Goal: Book appointment/travel/reservation

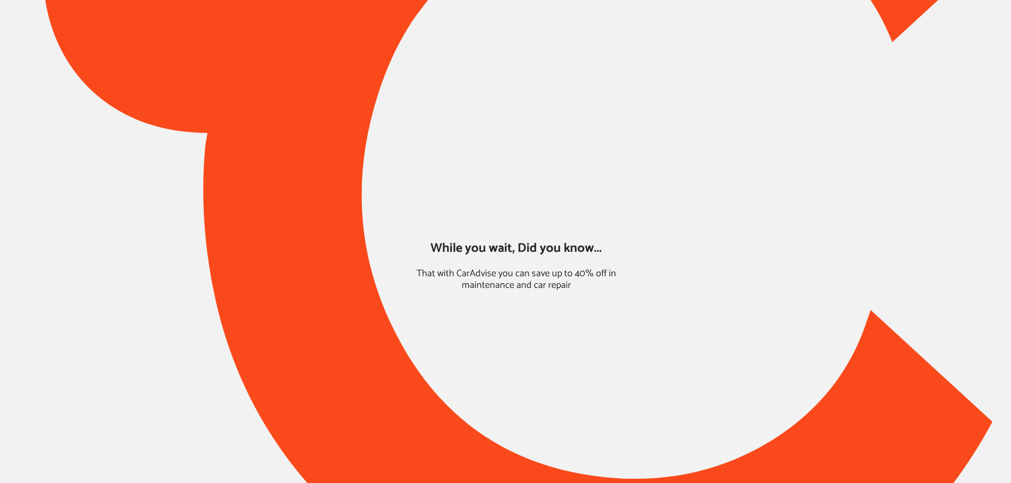
type input "*****"
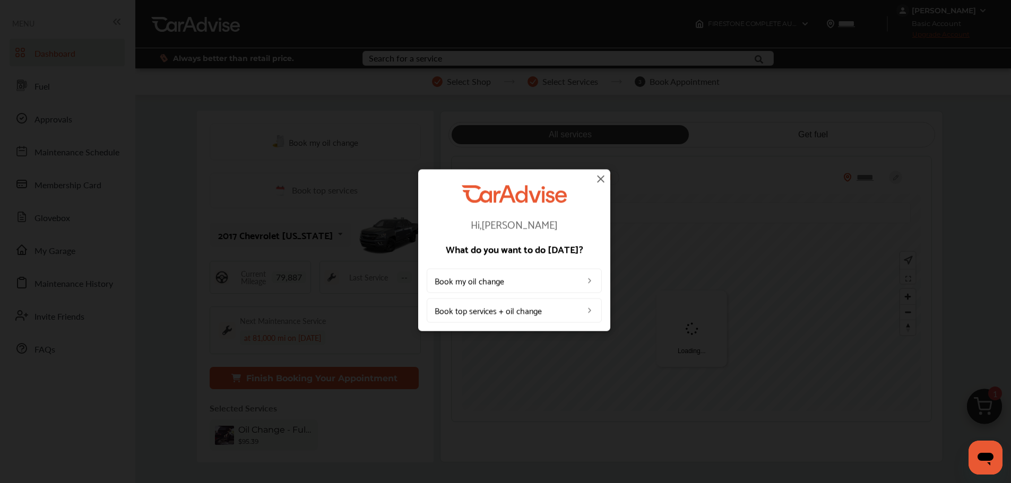
click at [597, 183] on img at bounding box center [600, 178] width 13 height 13
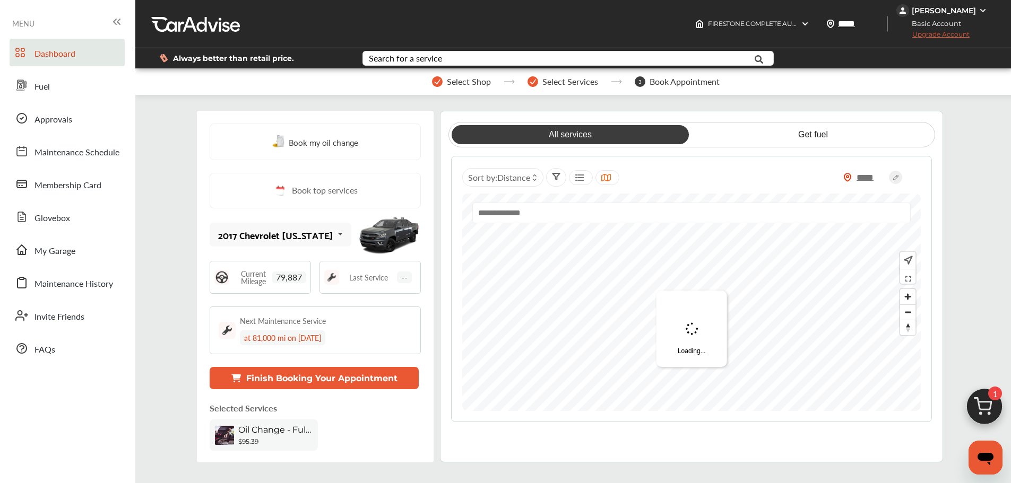
click at [768, 404] on img at bounding box center [984, 409] width 51 height 51
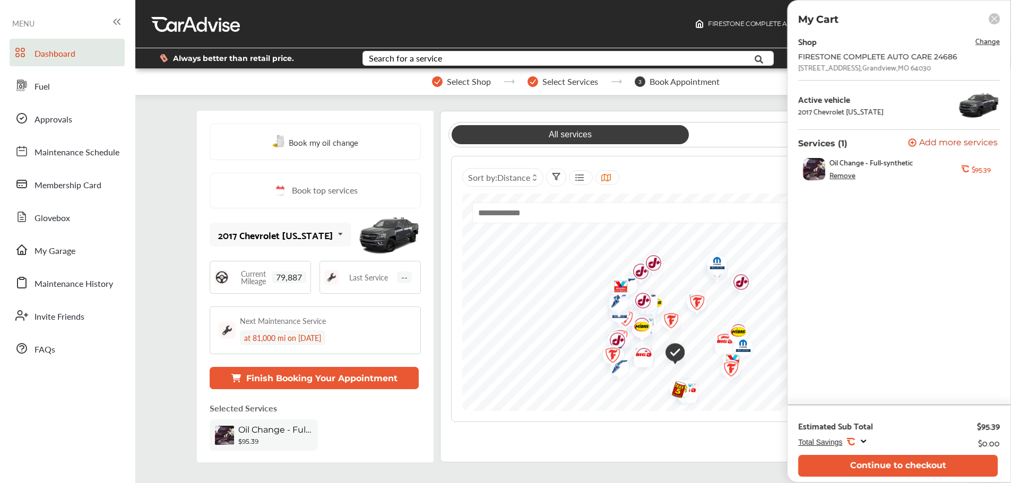
click at [322, 219] on div "Book my oil change Book top services 2017 Chevrolet [US_STATE] 2017 Chevrolet […" at bounding box center [315, 287] width 237 height 352
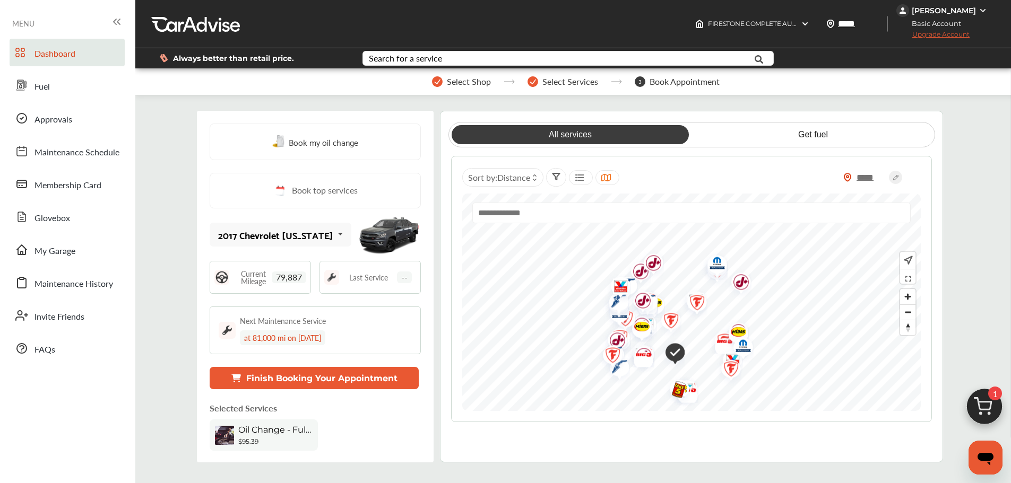
click at [331, 232] on icon at bounding box center [340, 234] width 18 height 23
click at [288, 293] on div "2024 Buick Envista" at bounding box center [276, 298] width 114 height 11
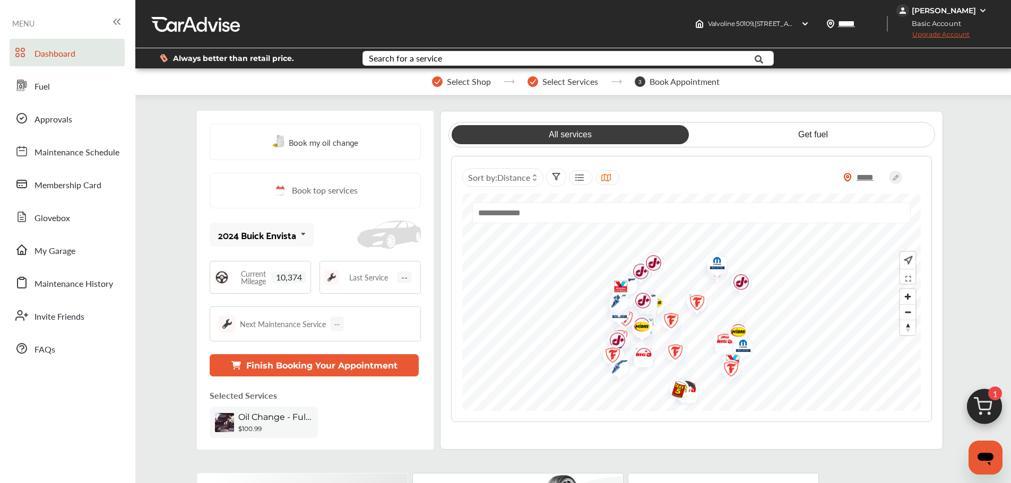
click at [347, 380] on div "Book my oil change Book top services 2024 Buick Envista 2017 Chevrolet [US_STAT…" at bounding box center [315, 280] width 237 height 339
click at [349, 371] on button "Finish Booking Your Appointment" at bounding box center [314, 365] width 209 height 22
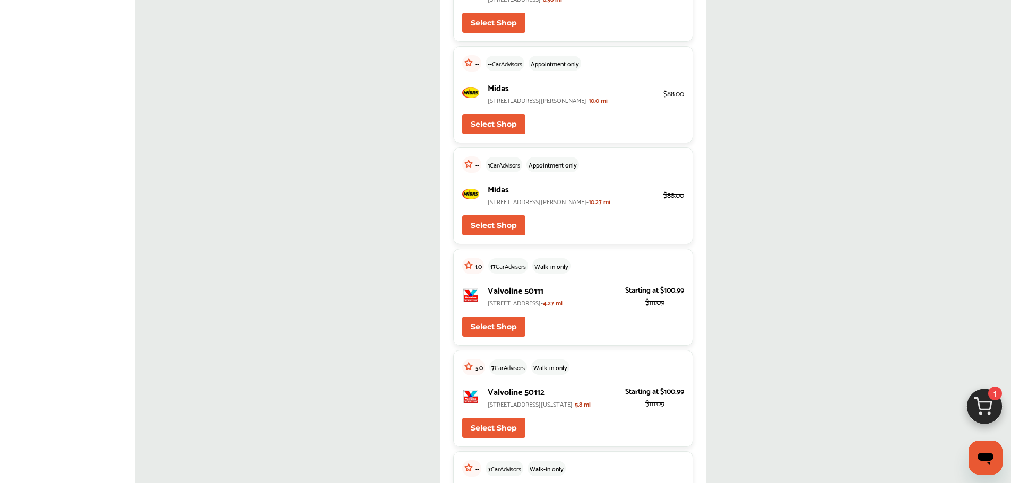
scroll to position [3290, 0]
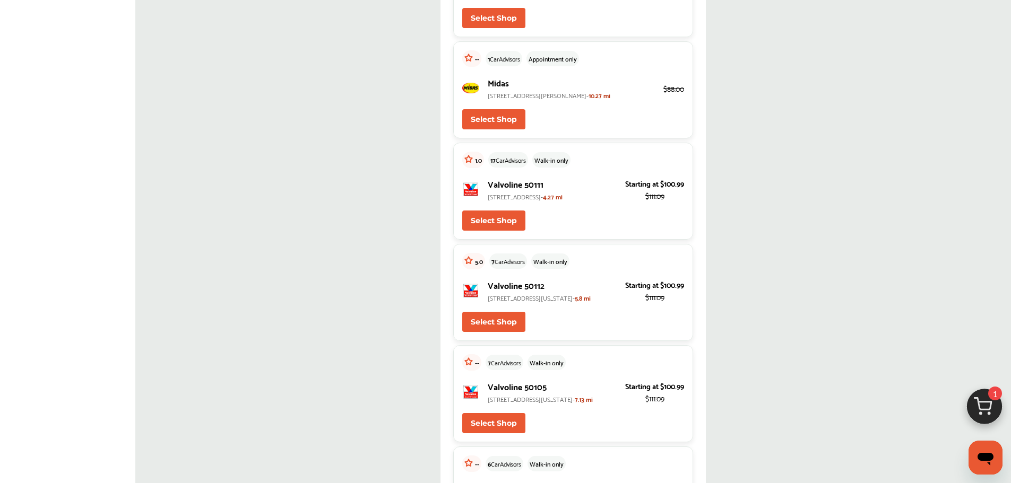
click at [543, 202] on span "[STREET_ADDRESS]-" at bounding box center [515, 196] width 55 height 11
click at [497, 231] on button "Select Shop" at bounding box center [493, 221] width 63 height 20
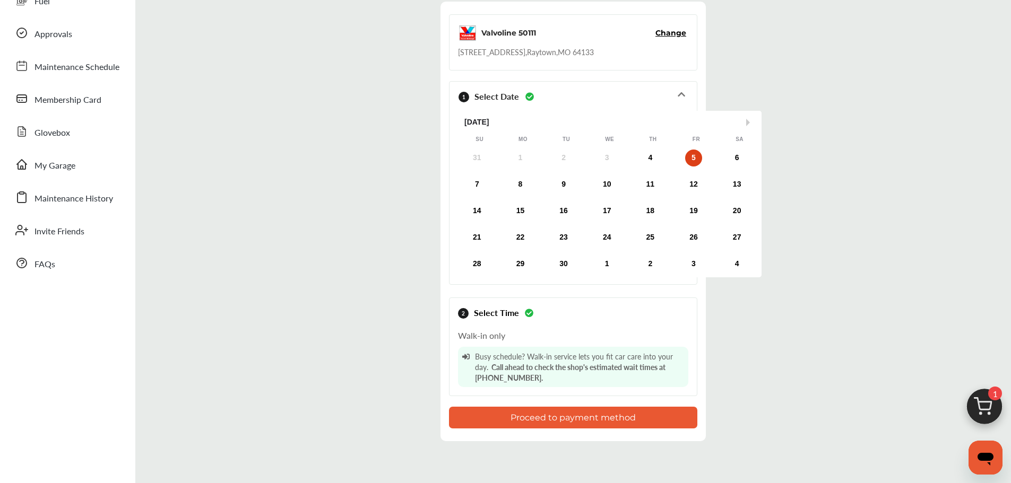
scroll to position [106, 0]
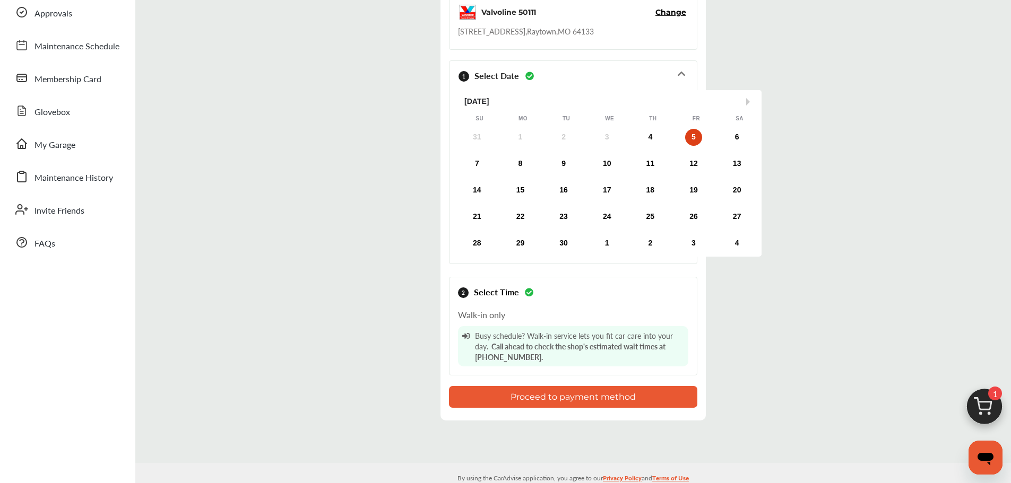
click at [698, 136] on div "5" at bounding box center [693, 137] width 17 height 17
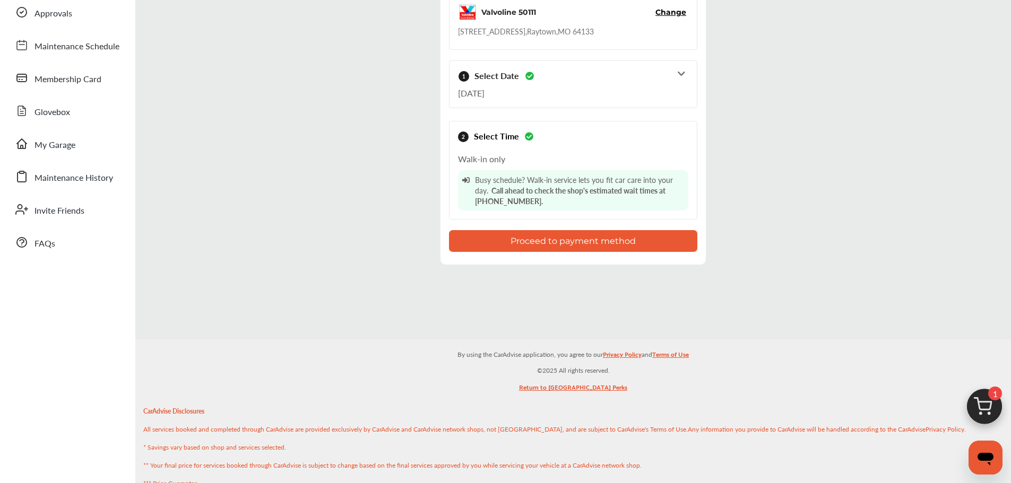
click at [467, 246] on button "Proceed to payment method" at bounding box center [573, 241] width 248 height 22
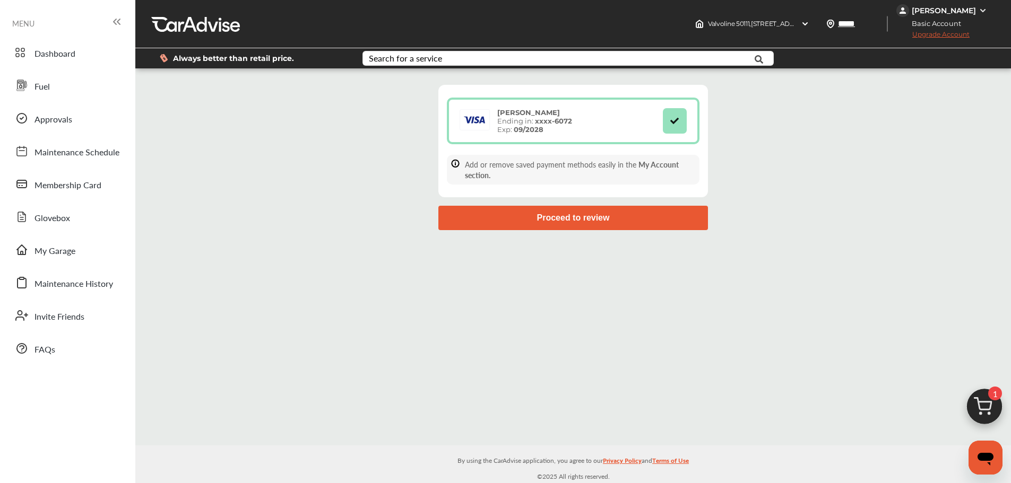
click at [524, 225] on button "Proceed to review" at bounding box center [573, 218] width 270 height 24
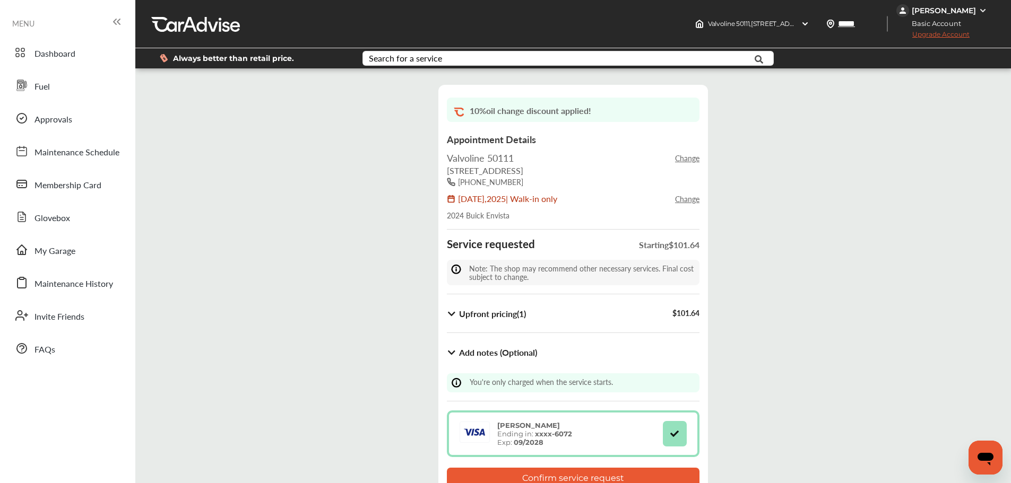
click at [524, 316] on b "Upfront pricing ( 1 )" at bounding box center [492, 314] width 67 height 12
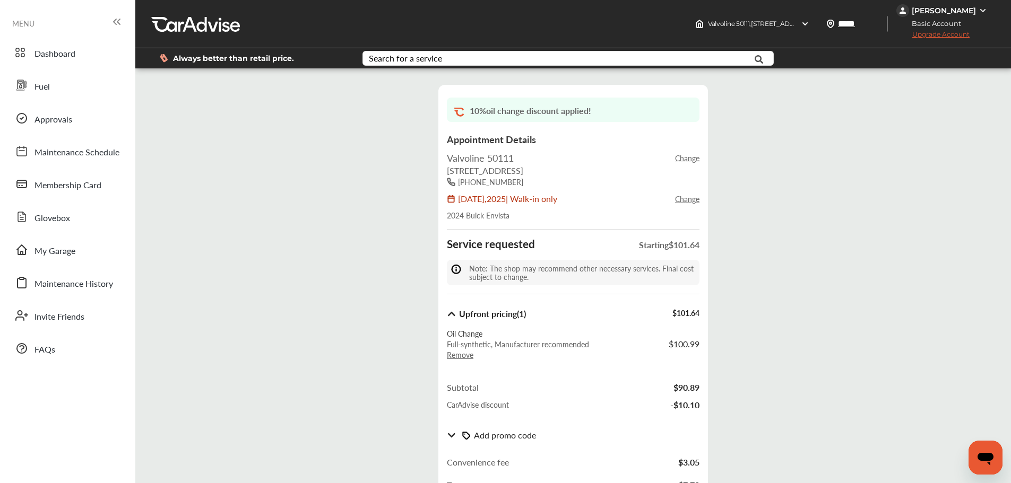
drag, startPoint x: 456, startPoint y: 327, endPoint x: 476, endPoint y: 345, distance: 27.8
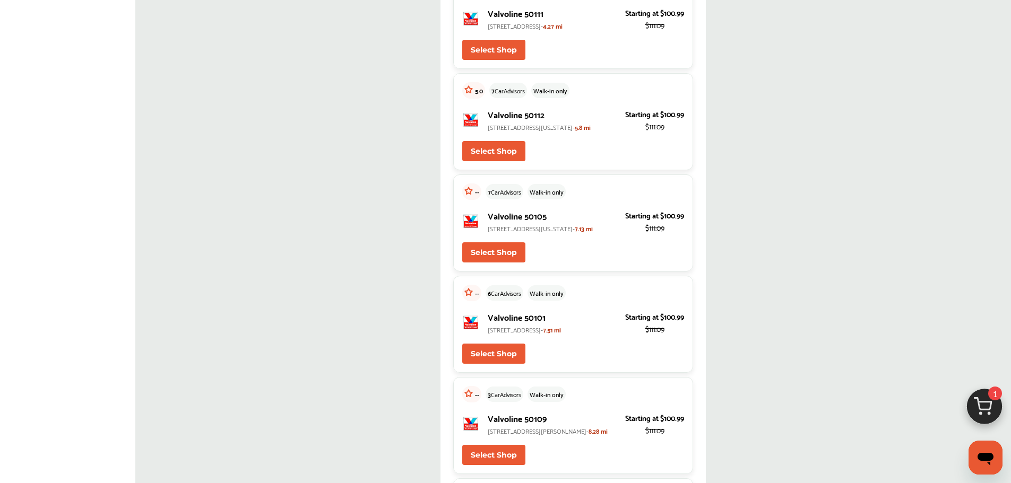
scroll to position [3502, 0]
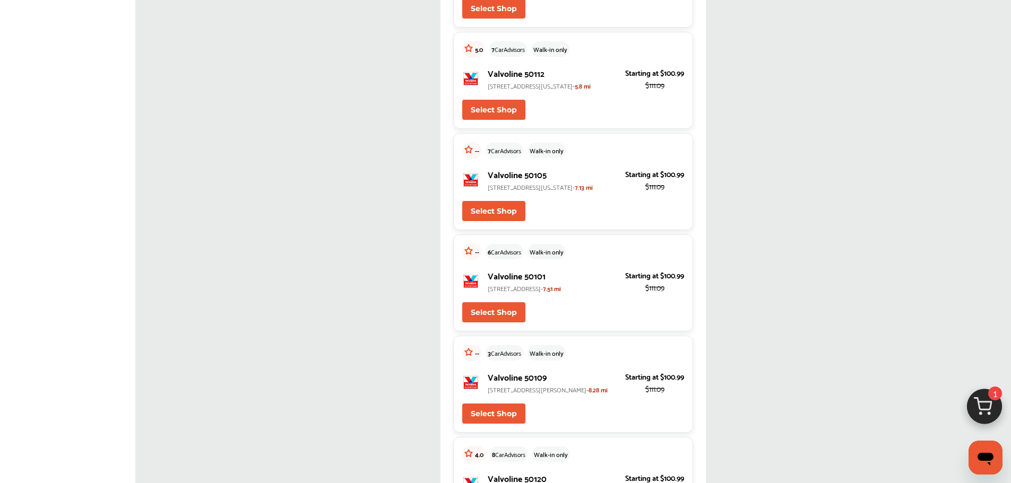
click at [544, 193] on p "[STREET_ADDRESS][US_STATE]- 7.13 mi" at bounding box center [552, 186] width 129 height 11
click at [506, 221] on button "Select Shop" at bounding box center [493, 211] width 63 height 20
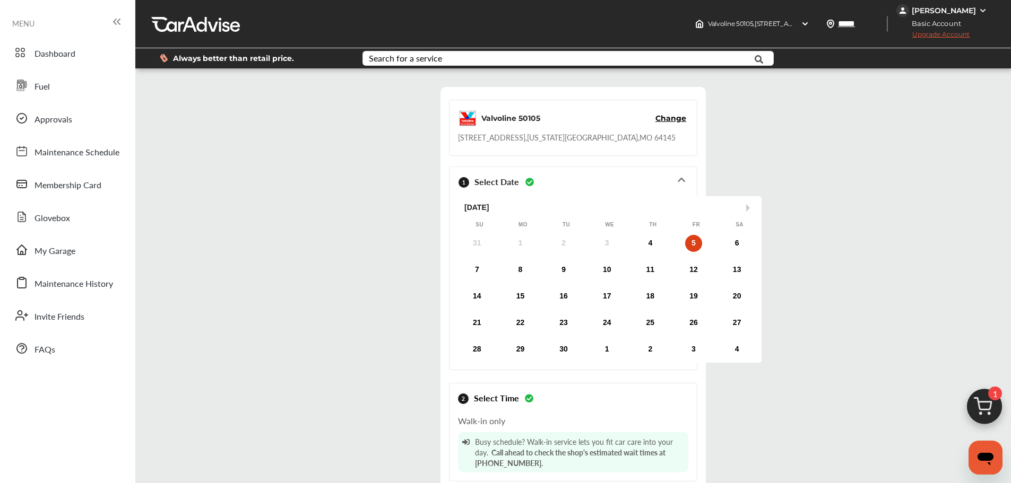
click at [675, 120] on span "Change" at bounding box center [670, 118] width 31 height 11
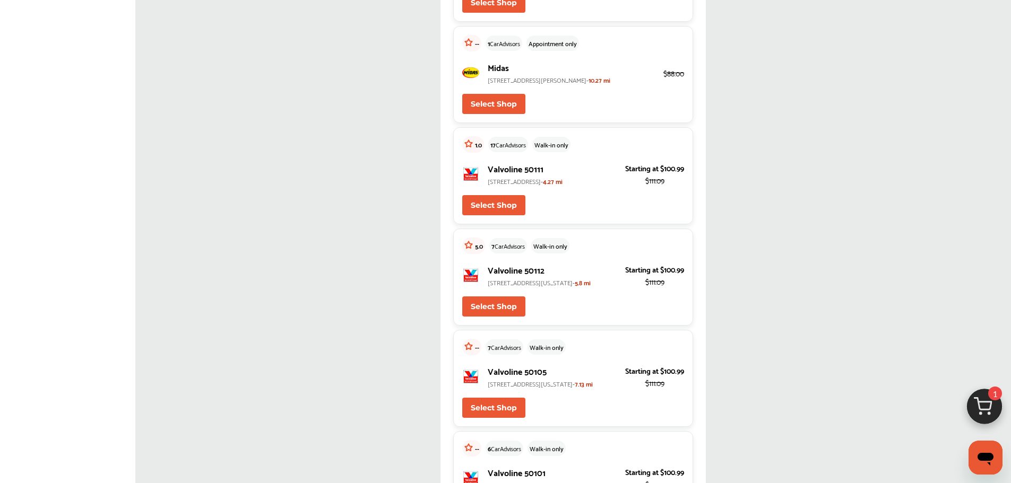
scroll to position [3449, 0]
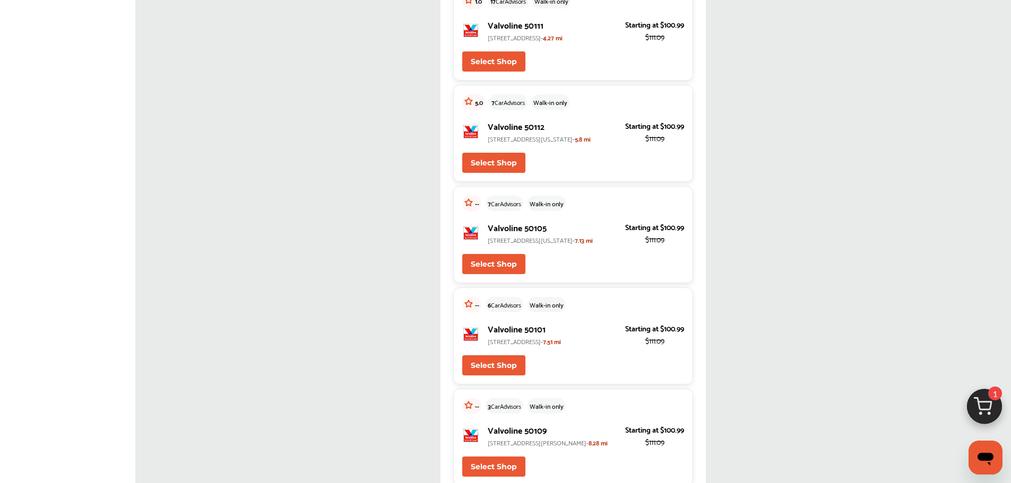
click at [501, 72] on button "Select Shop" at bounding box center [493, 61] width 63 height 20
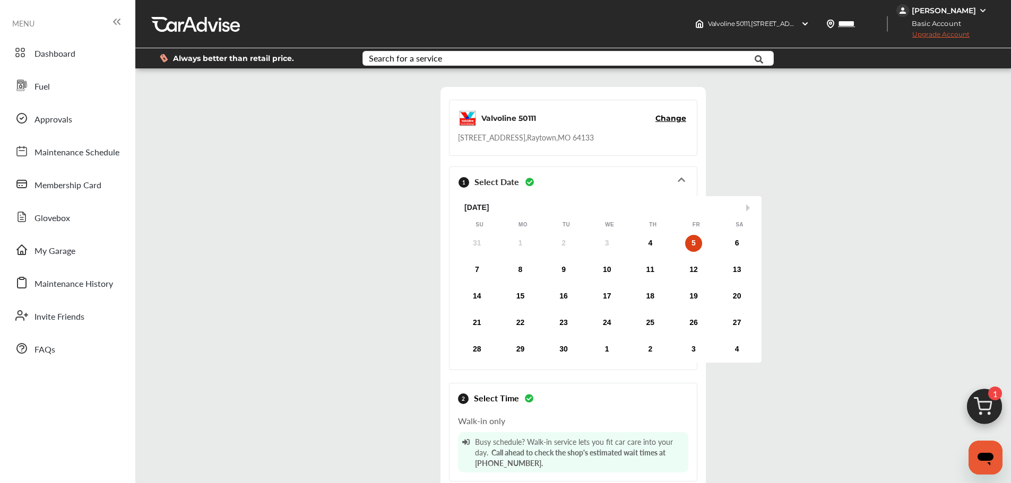
click at [651, 241] on div "4" at bounding box center [649, 243] width 17 height 17
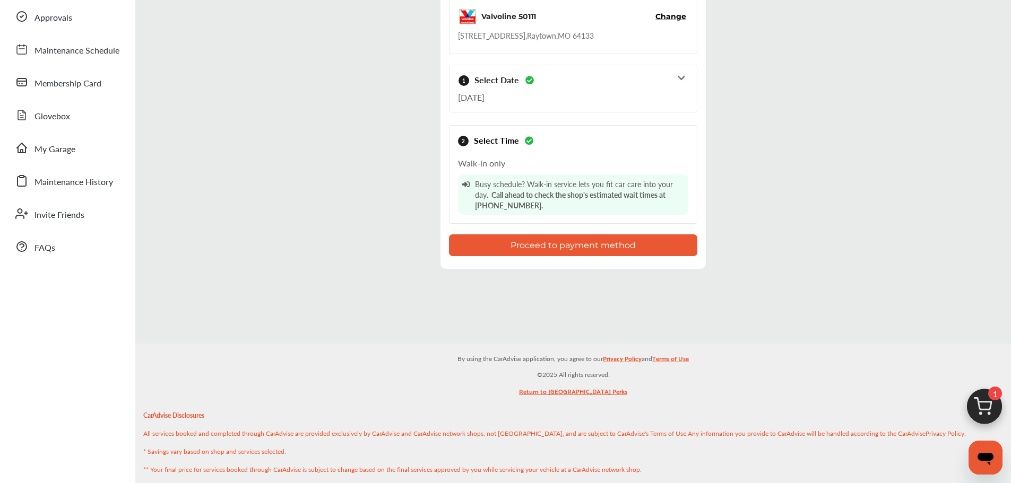
scroll to position [212, 0]
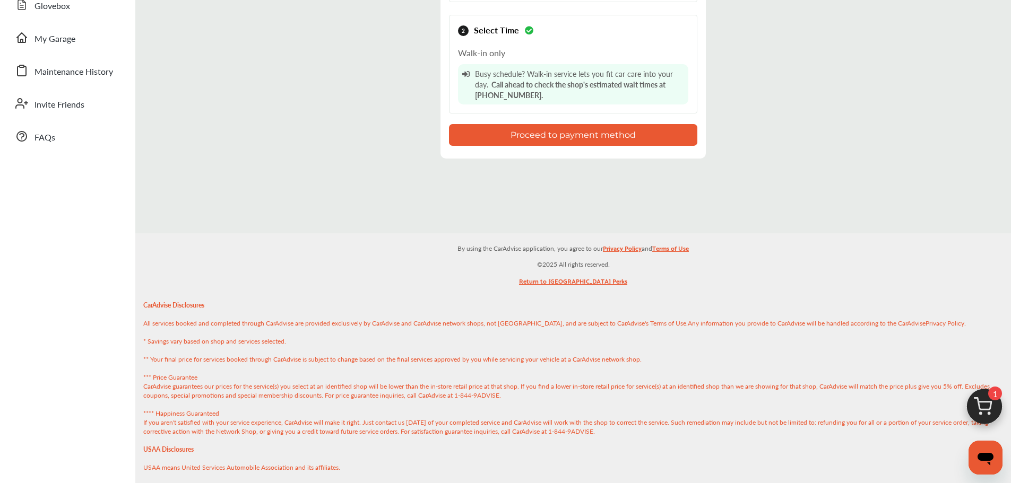
click at [620, 148] on div "Valvoline 50111 Change [STREET_ADDRESS] 1 Select Date [DATE] Next Month [DATE] …" at bounding box center [572, 17] width 265 height 284
click at [623, 137] on button "Proceed to payment method" at bounding box center [573, 135] width 248 height 22
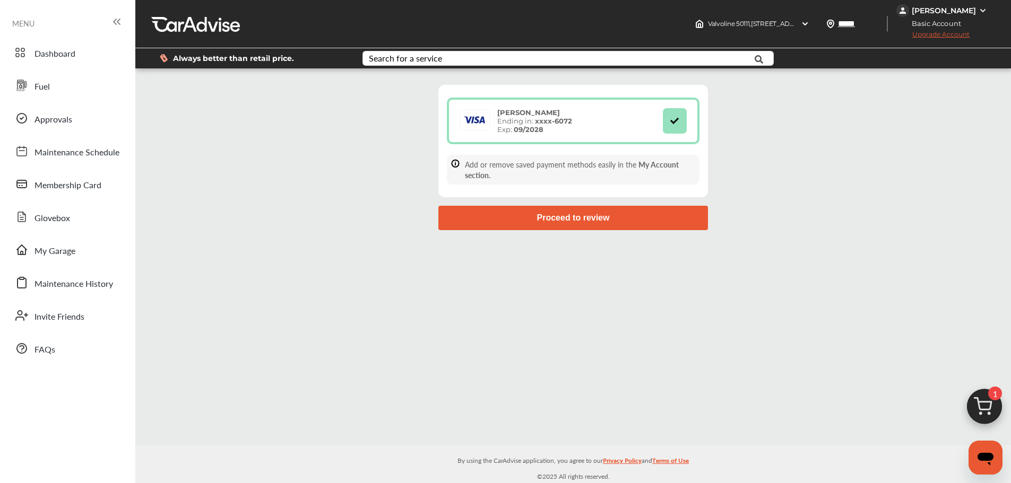
click at [549, 221] on button "Proceed to review" at bounding box center [573, 218] width 270 height 24
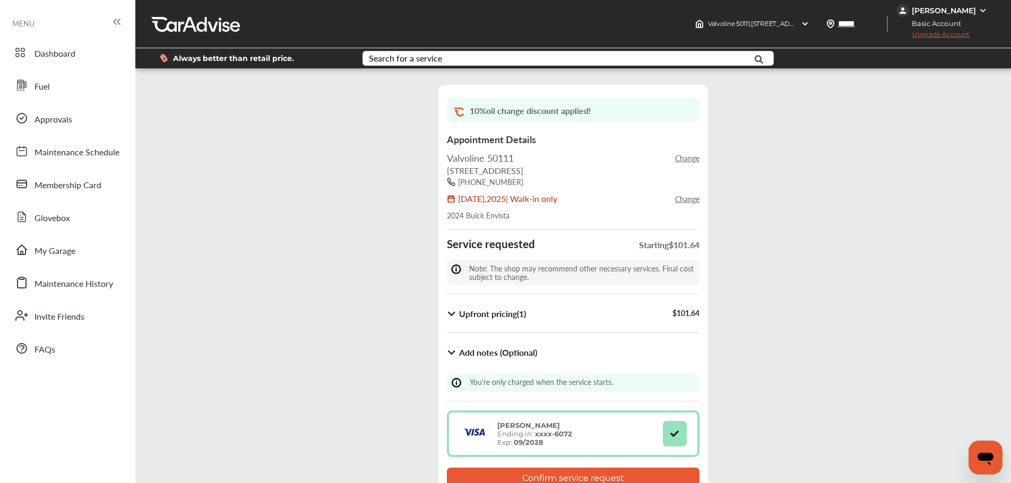
click at [487, 319] on b "Upfront pricing ( 1 )" at bounding box center [492, 314] width 67 height 12
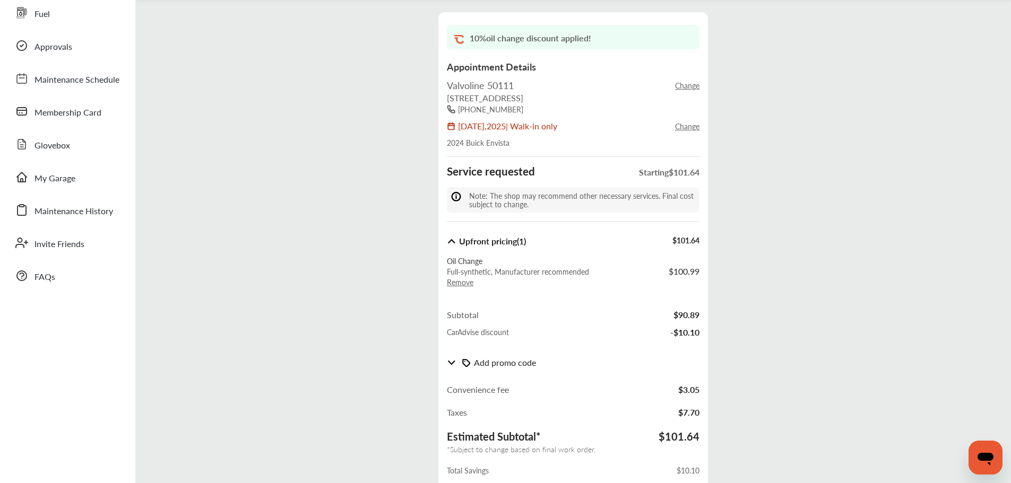
scroll to position [159, 0]
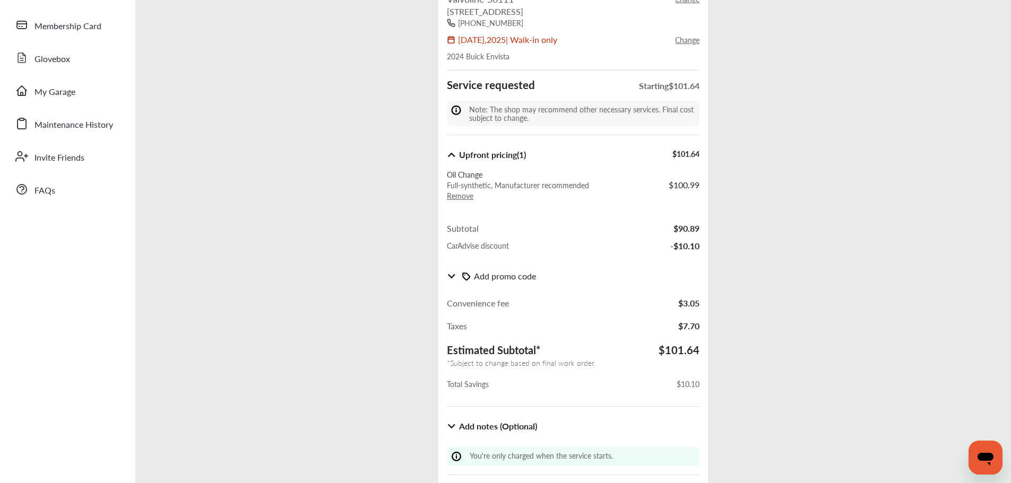
drag, startPoint x: 526, startPoint y: 219, endPoint x: 526, endPoint y: 211, distance: 8.0
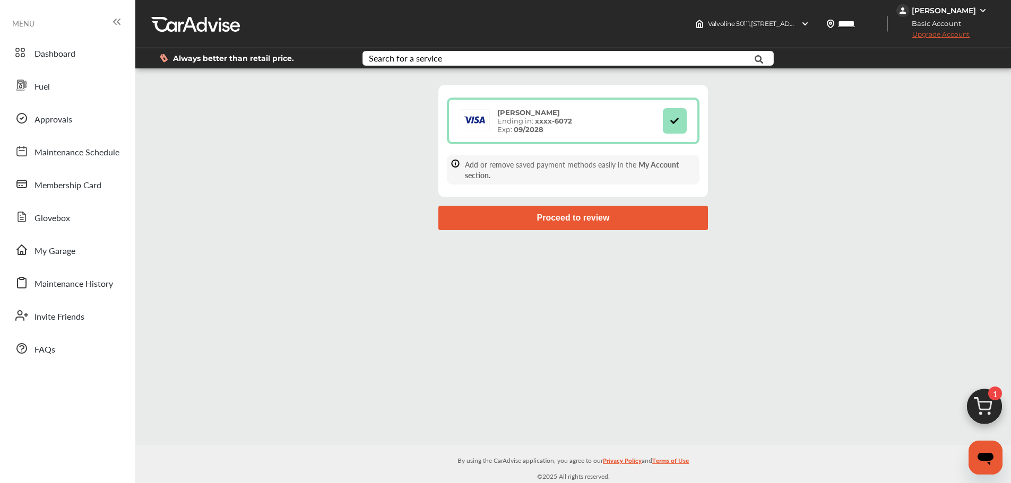
drag, startPoint x: 526, startPoint y: 211, endPoint x: 510, endPoint y: 204, distance: 17.6
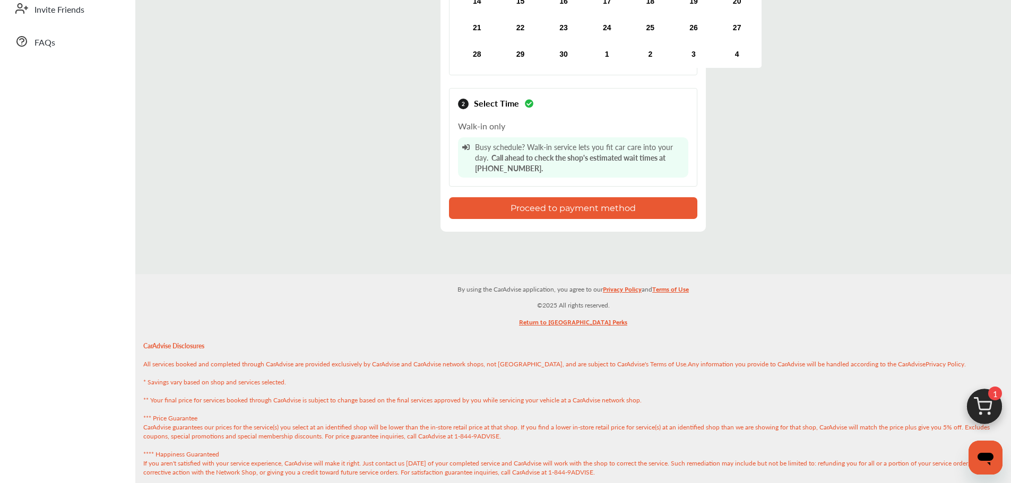
scroll to position [83, 0]
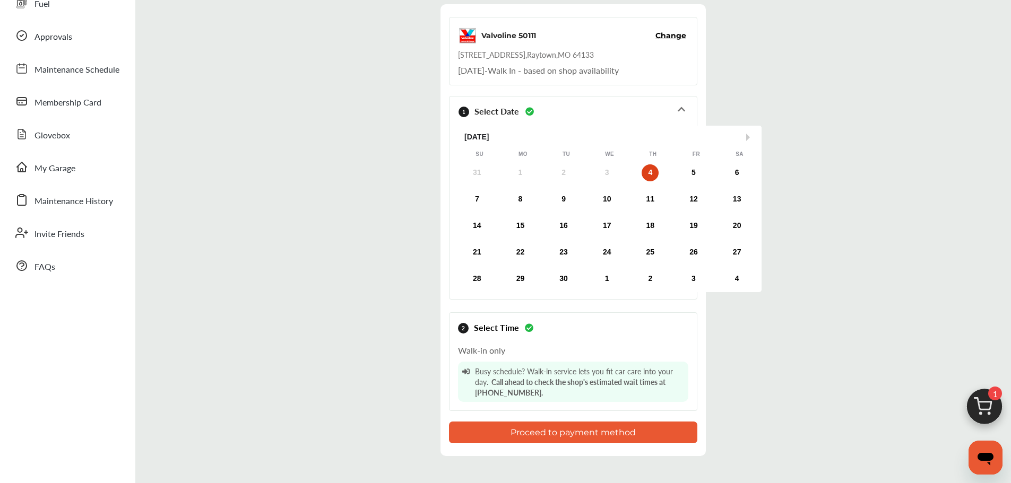
click at [662, 39] on span "Change" at bounding box center [670, 35] width 31 height 11
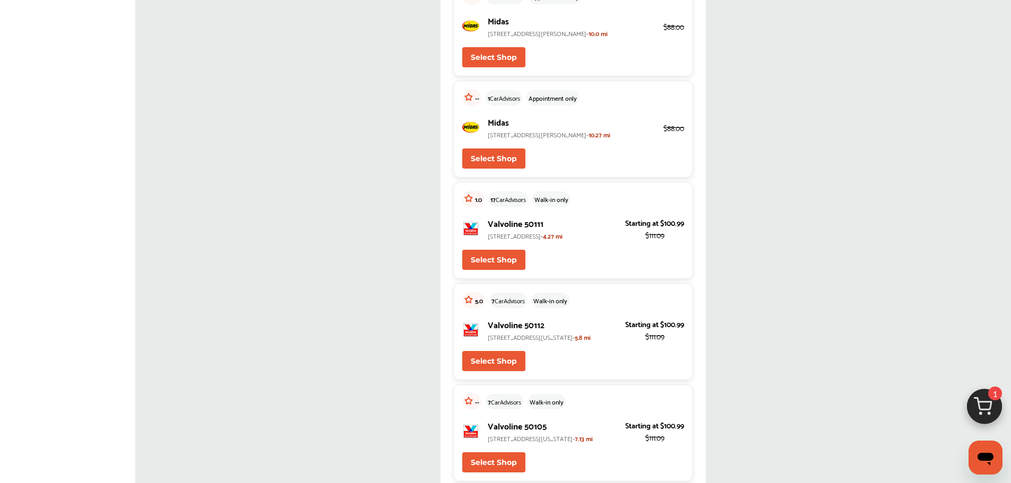
scroll to position [3269, 0]
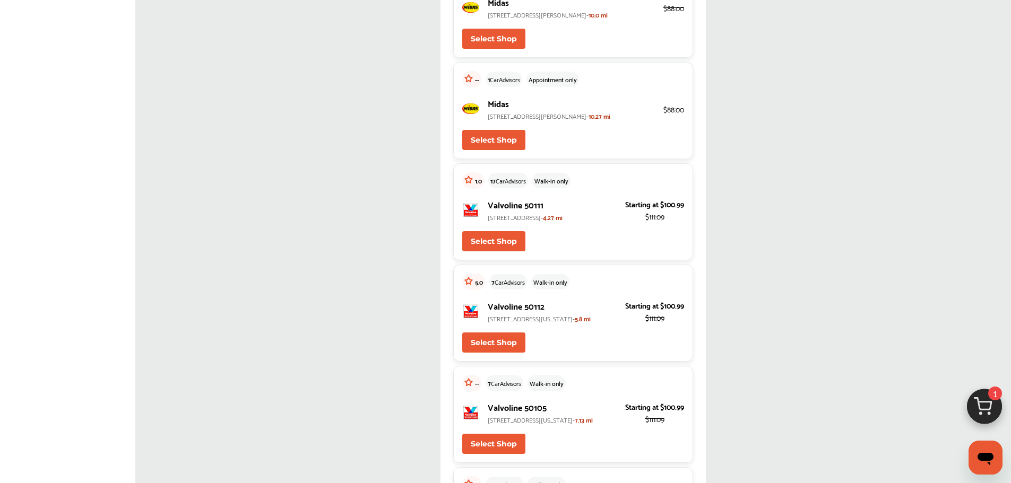
click at [539, 223] on span "[STREET_ADDRESS]-" at bounding box center [515, 217] width 55 height 11
click at [498, 252] on button "Select Shop" at bounding box center [493, 241] width 63 height 20
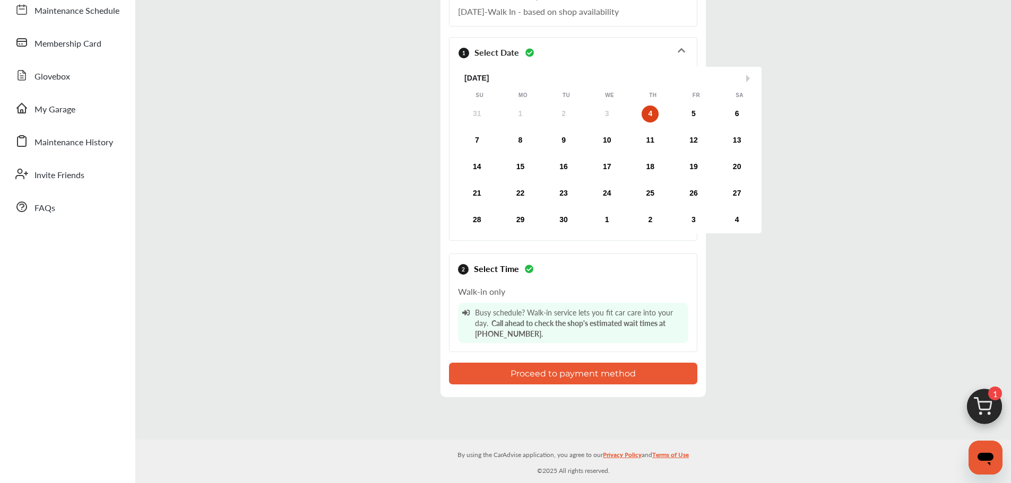
scroll to position [424, 0]
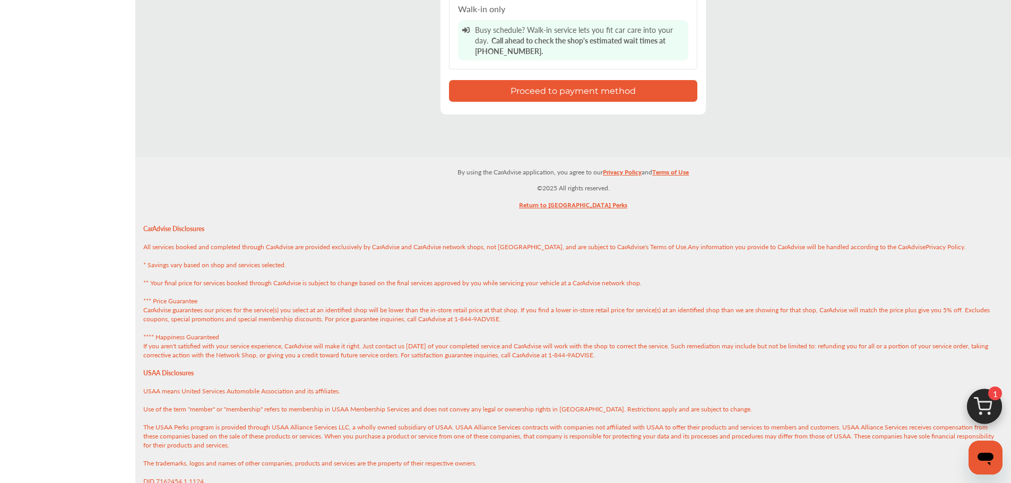
drag, startPoint x: 622, startPoint y: 88, endPoint x: 692, endPoint y: 52, distance: 78.3
click at [623, 88] on button "Proceed to payment method" at bounding box center [573, 91] width 248 height 22
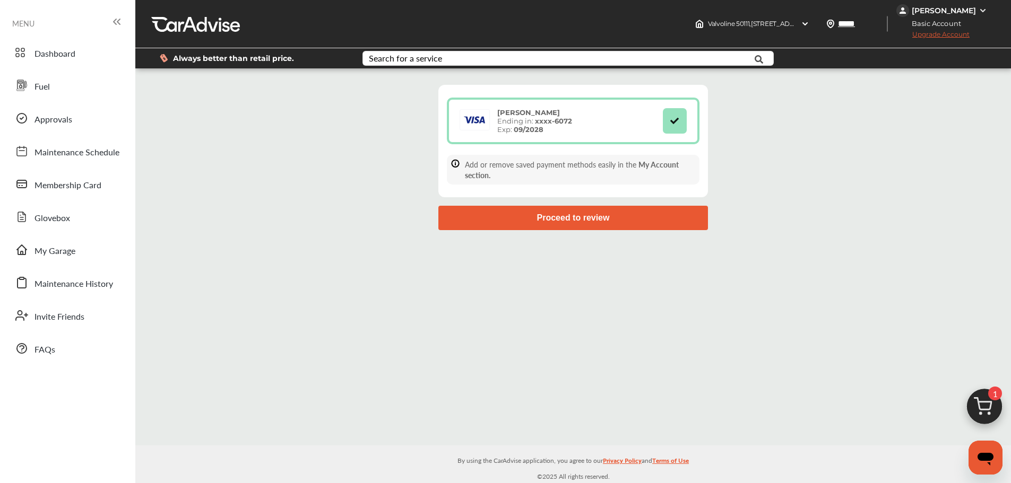
click at [629, 216] on button "Proceed to review" at bounding box center [573, 218] width 270 height 24
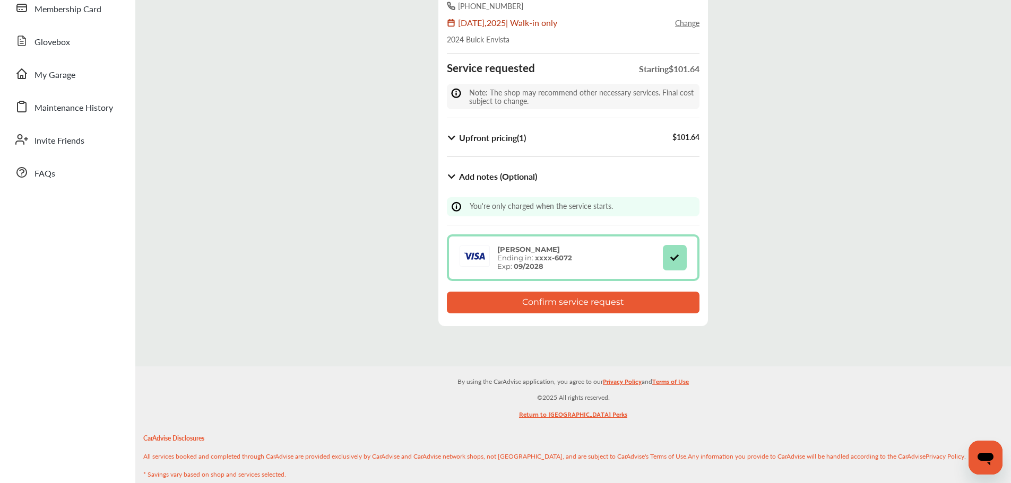
scroll to position [159, 0]
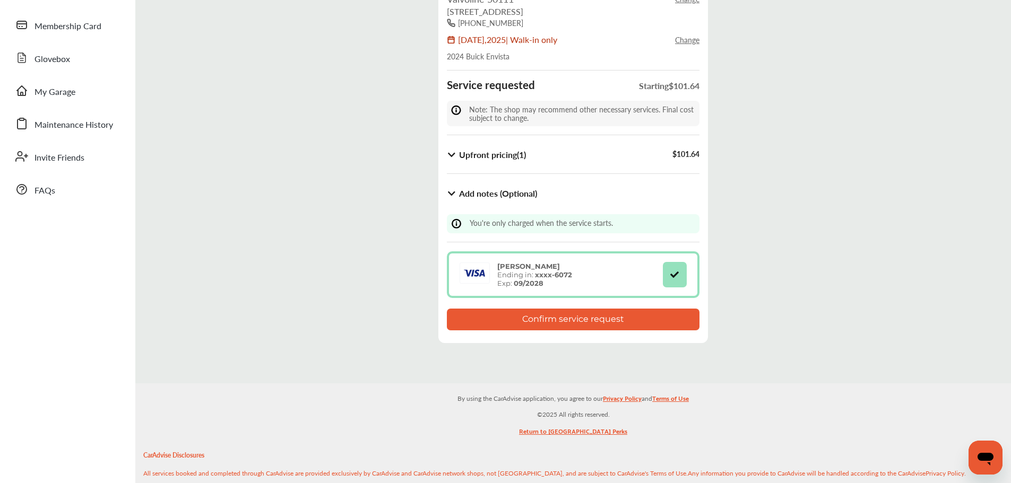
click at [564, 166] on div "Upfront pricing ( 1 ) $ 101.64 Oil Change Full-synthetic , Manufacturer recomme…" at bounding box center [573, 173] width 253 height 59
click at [515, 153] on b "Upfront pricing ( 1 )" at bounding box center [492, 155] width 67 height 12
